Goal: Find specific page/section: Find specific page/section

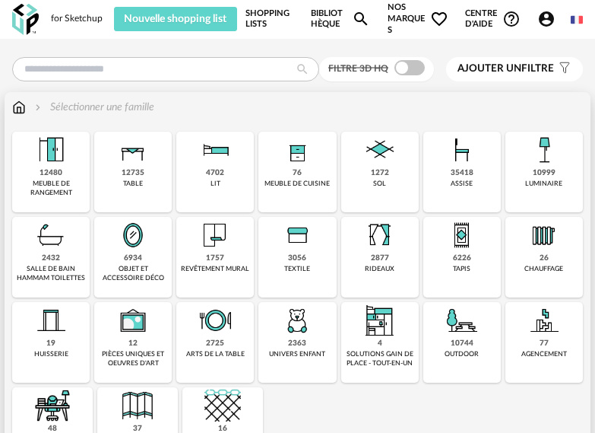
click at [71, 156] on div "12480 meuble de rangement" at bounding box center [51, 172] width 78 height 81
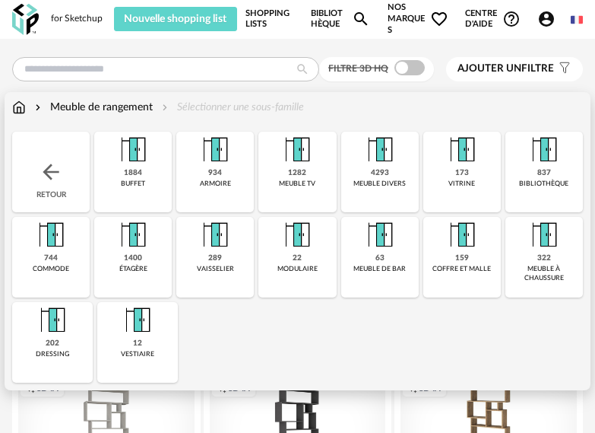
click at [71, 328] on div "202 dressing" at bounding box center [52, 342] width 81 height 81
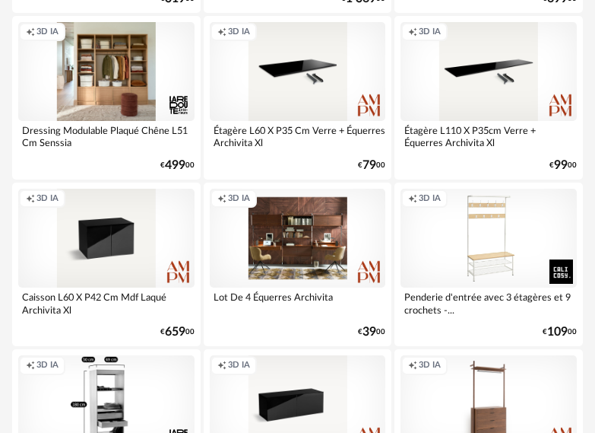
scroll to position [836, 0]
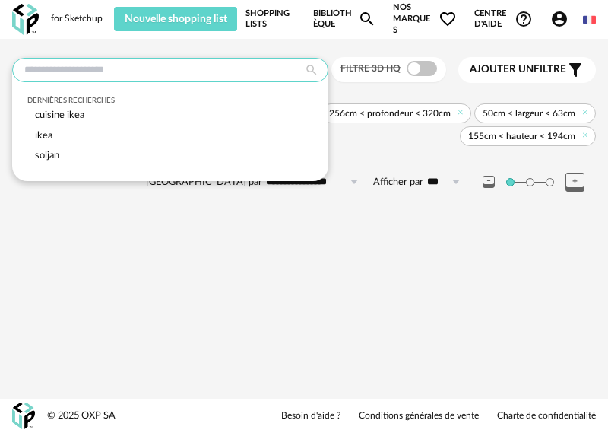
click at [157, 79] on input "text" at bounding box center [170, 70] width 316 height 24
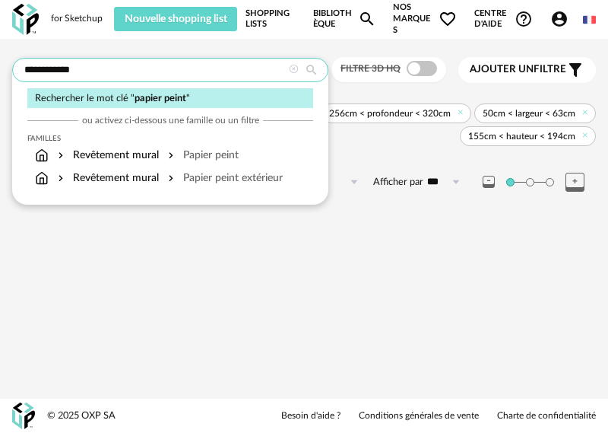
type input "**********"
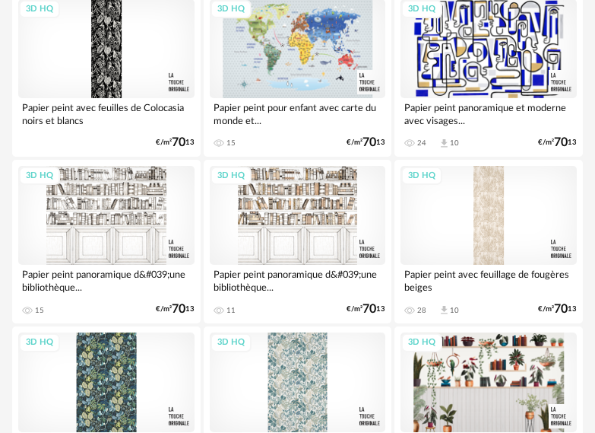
scroll to position [65, 0]
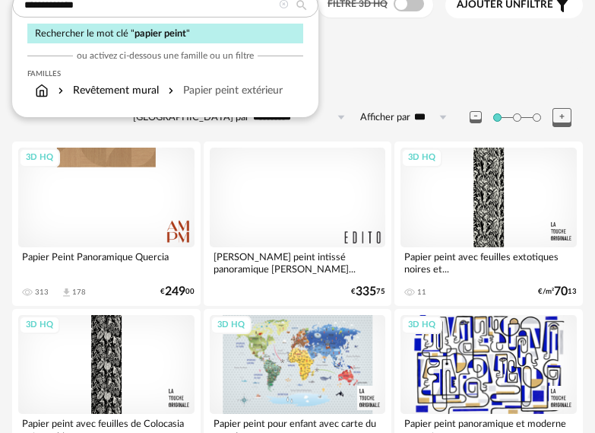
click at [372, 66] on div "Sélectionner une famille" at bounding box center [297, 52] width 571 height 32
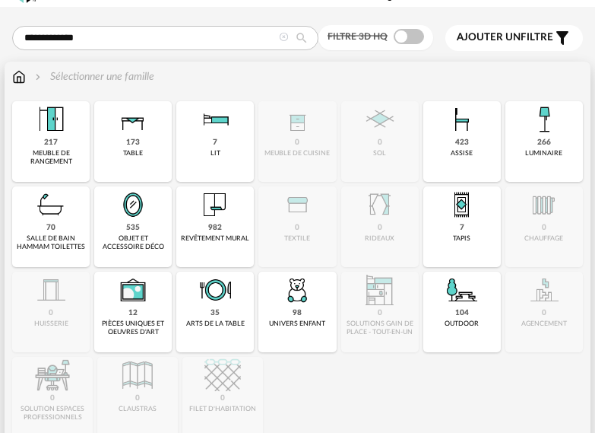
scroll to position [0, 0]
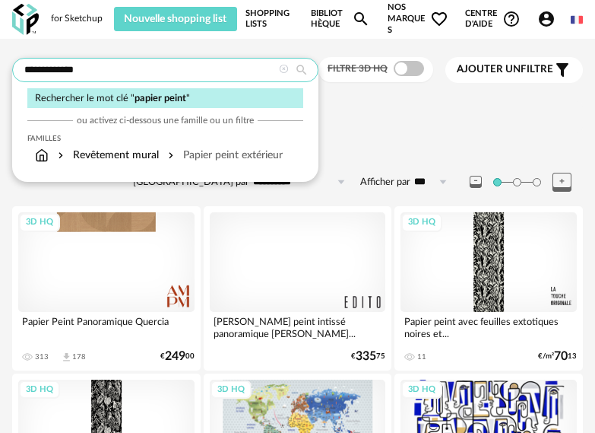
drag, startPoint x: 106, startPoint y: 67, endPoint x: -3, endPoint y: 74, distance: 109.7
type input "******"
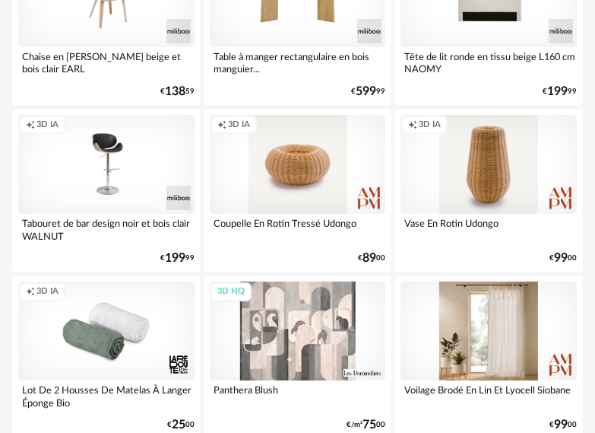
scroll to position [2433, 0]
